Goal: Book appointment/travel/reservation

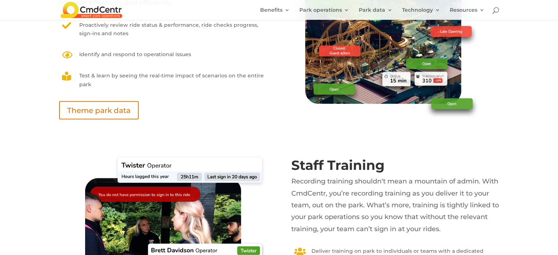
scroll to position [1467, 0]
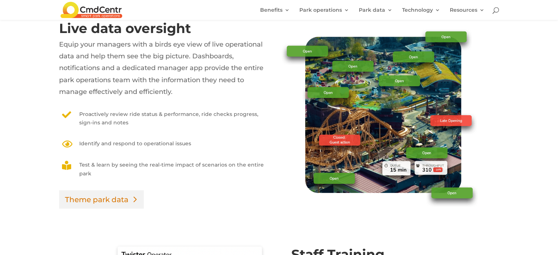
click at [118, 200] on link "Theme park data" at bounding box center [101, 199] width 85 height 18
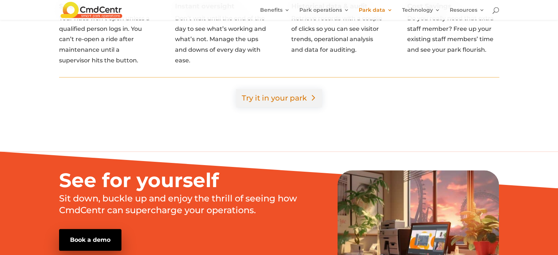
scroll to position [807, 0]
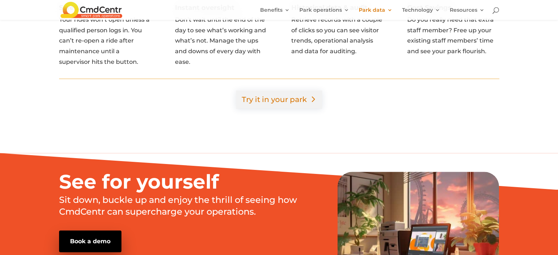
click at [291, 91] on link "Try it in your park" at bounding box center [279, 99] width 86 height 18
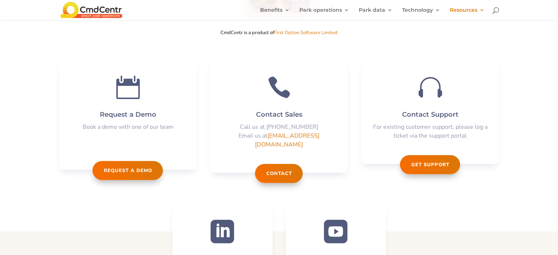
scroll to position [1640, 0]
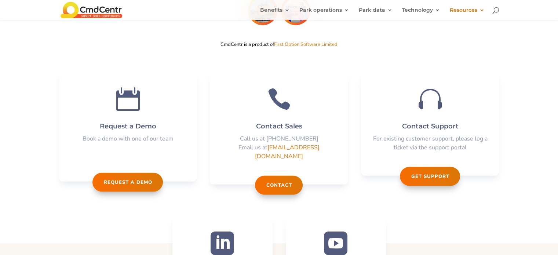
click at [131, 173] on link "Request a demo" at bounding box center [127, 182] width 70 height 19
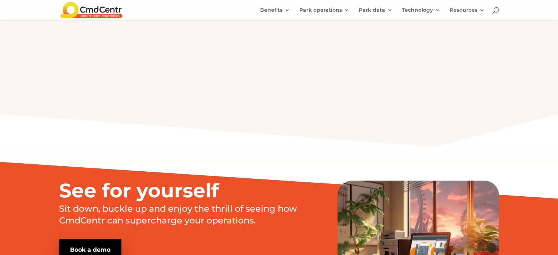
scroll to position [698, 0]
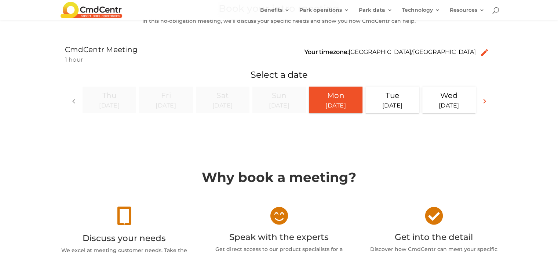
scroll to position [110, 0]
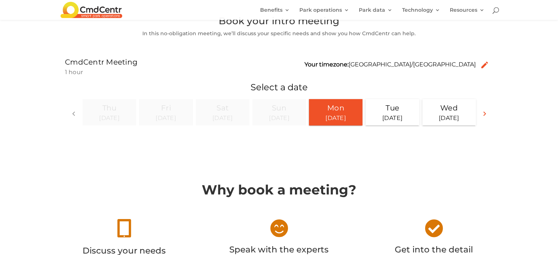
click div "[DATE]"
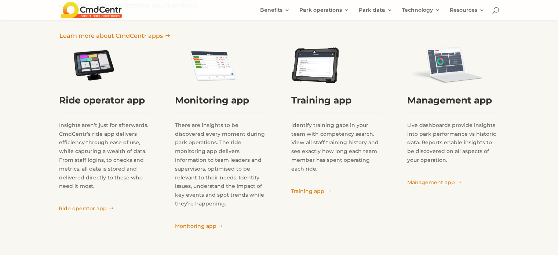
scroll to position [631, 0]
click at [206, 220] on link "Monitoring app" at bounding box center [198, 226] width 55 height 12
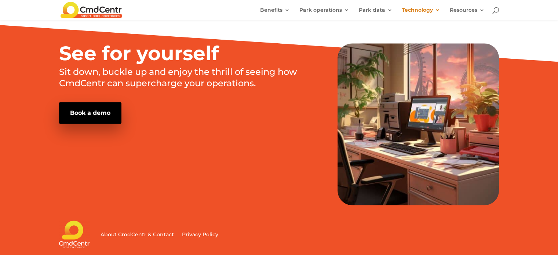
scroll to position [1027, 0]
